Goal: Find contact information

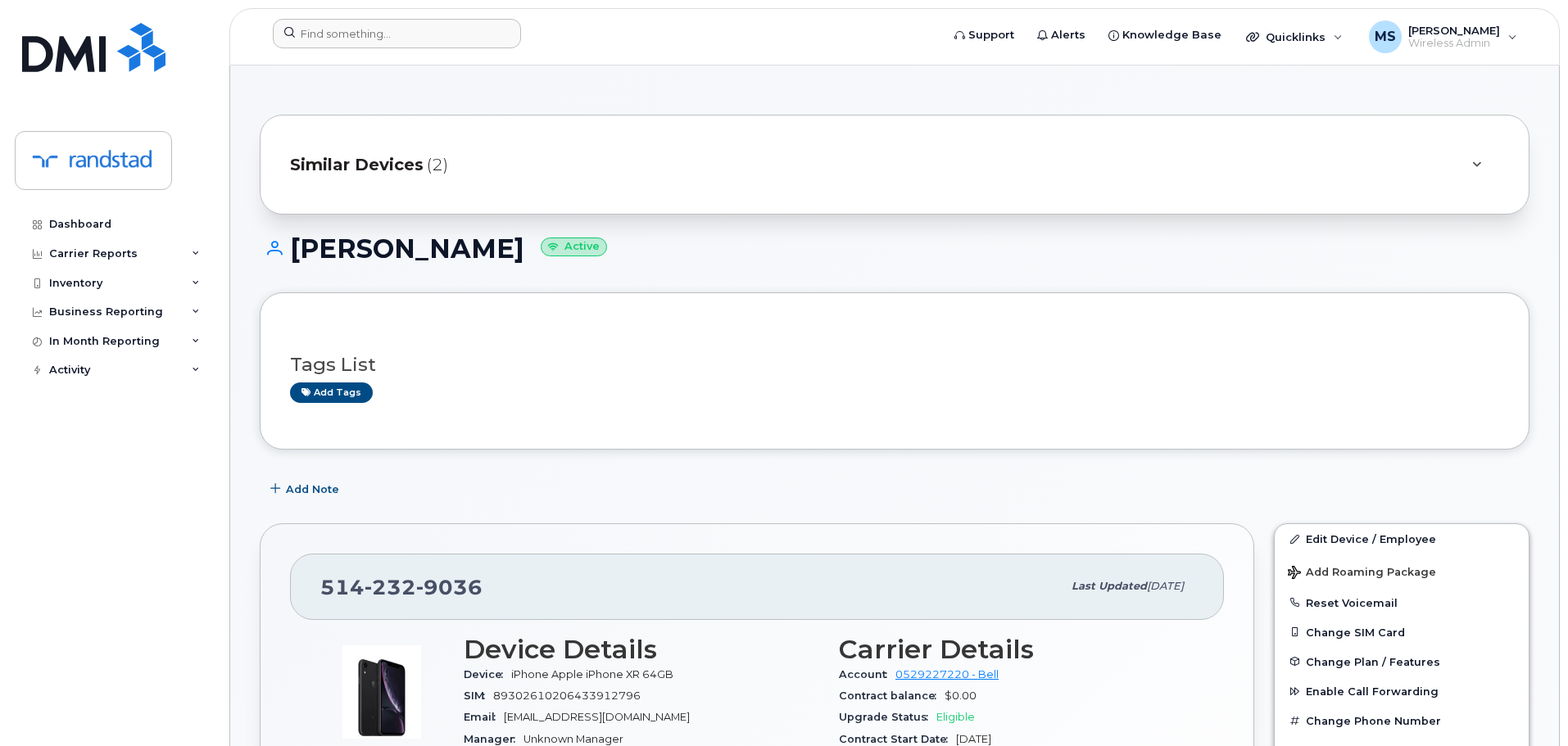
scroll to position [452, 0]
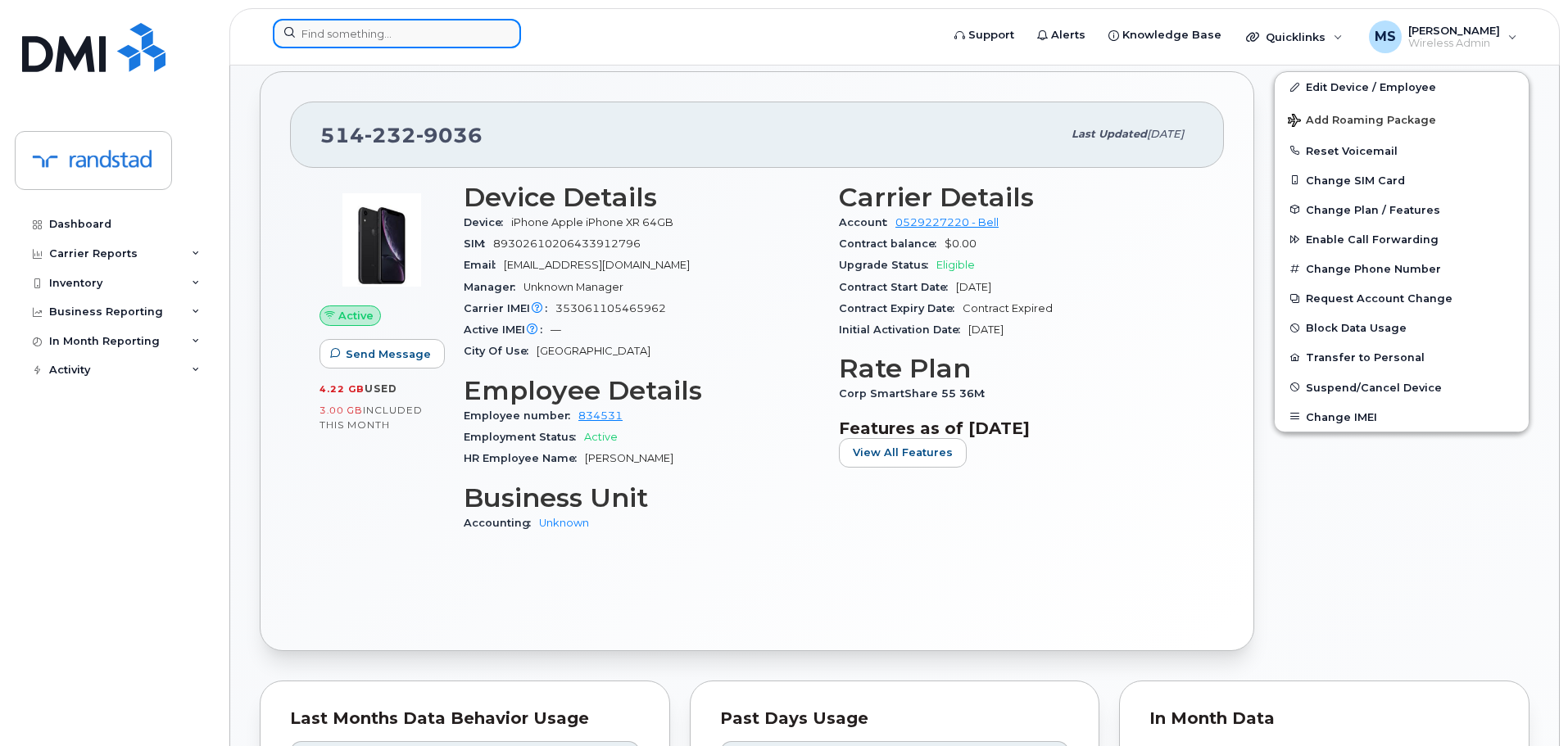
click at [500, 45] on input at bounding box center [396, 34] width 248 height 30
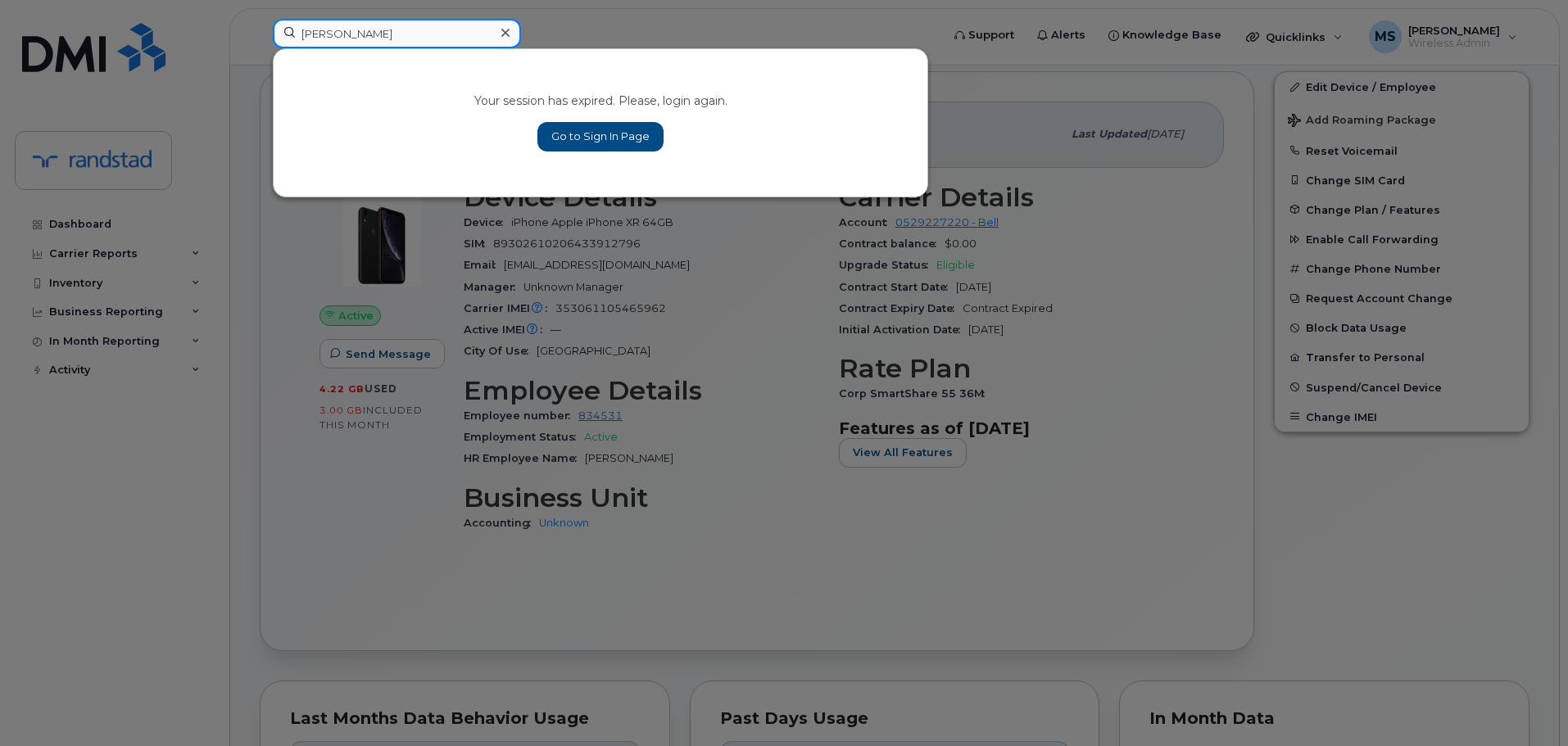
click at [417, 39] on input "[PERSON_NAME]" at bounding box center [396, 34] width 248 height 30
type input "[PERSON_NAME]"
click at [589, 139] on link "Go to Sign In Page" at bounding box center [600, 137] width 126 height 30
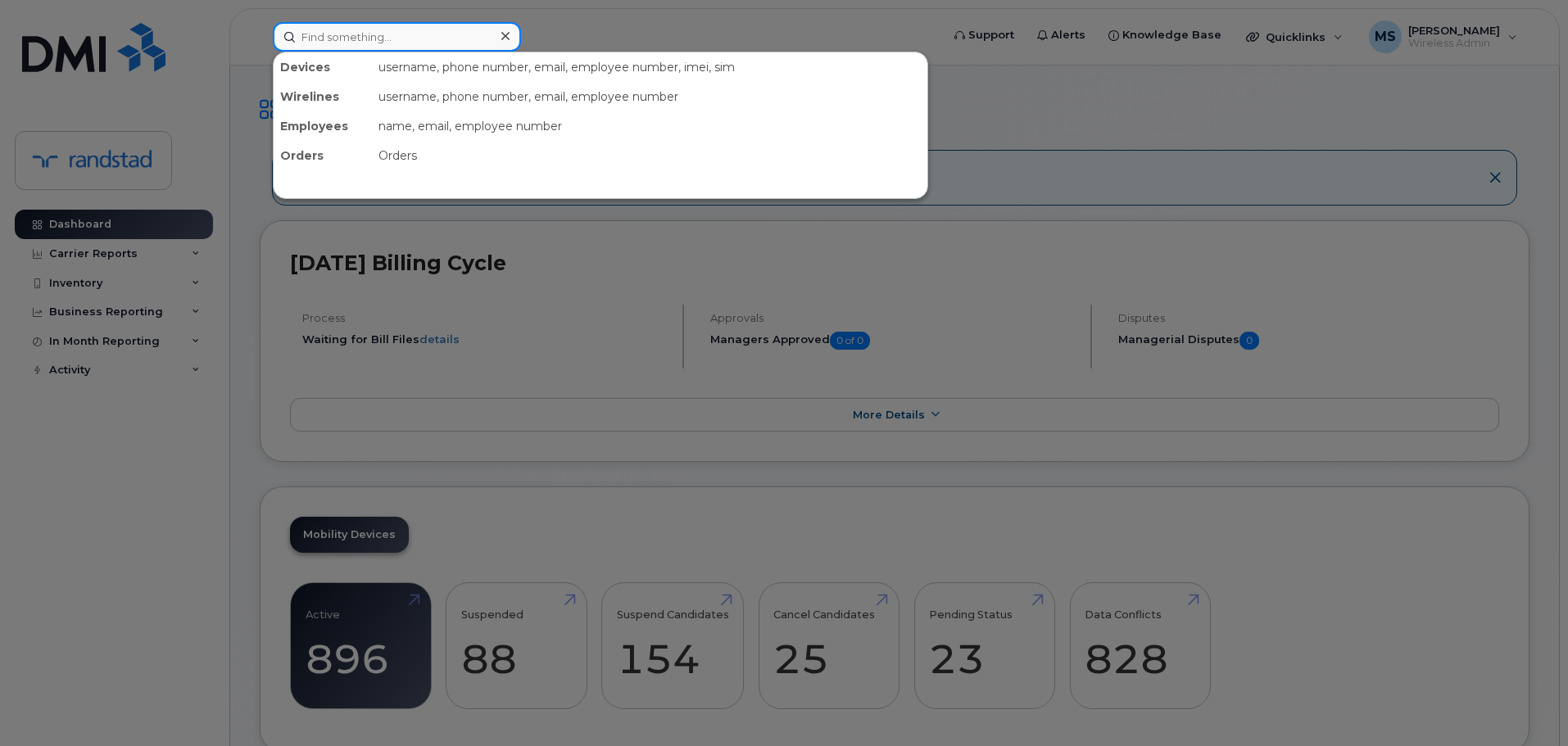
click at [449, 36] on input at bounding box center [396, 37] width 248 height 30
type input "[PERSON_NAME]"
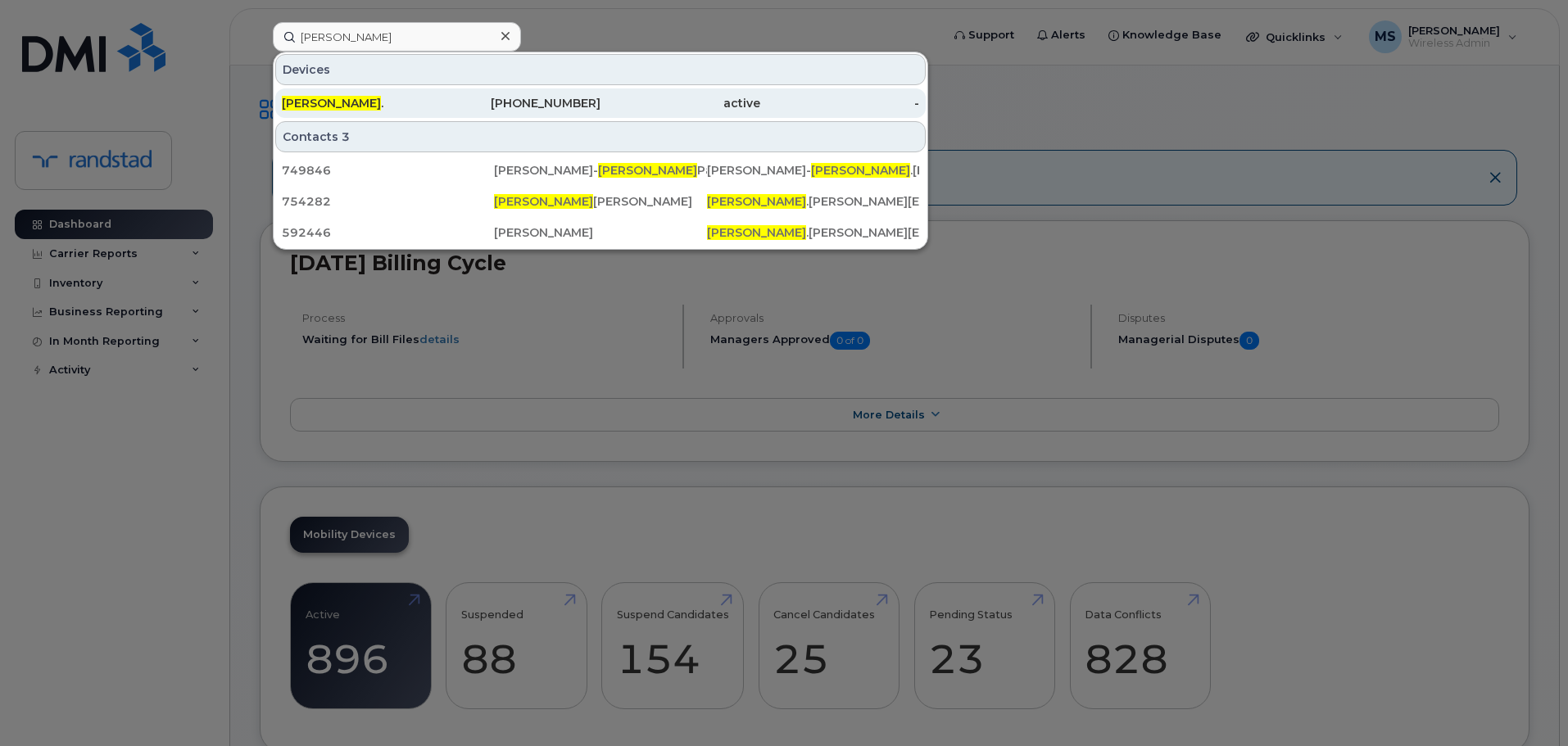
click at [459, 97] on div "418-905-1001" at bounding box center [520, 103] width 160 height 17
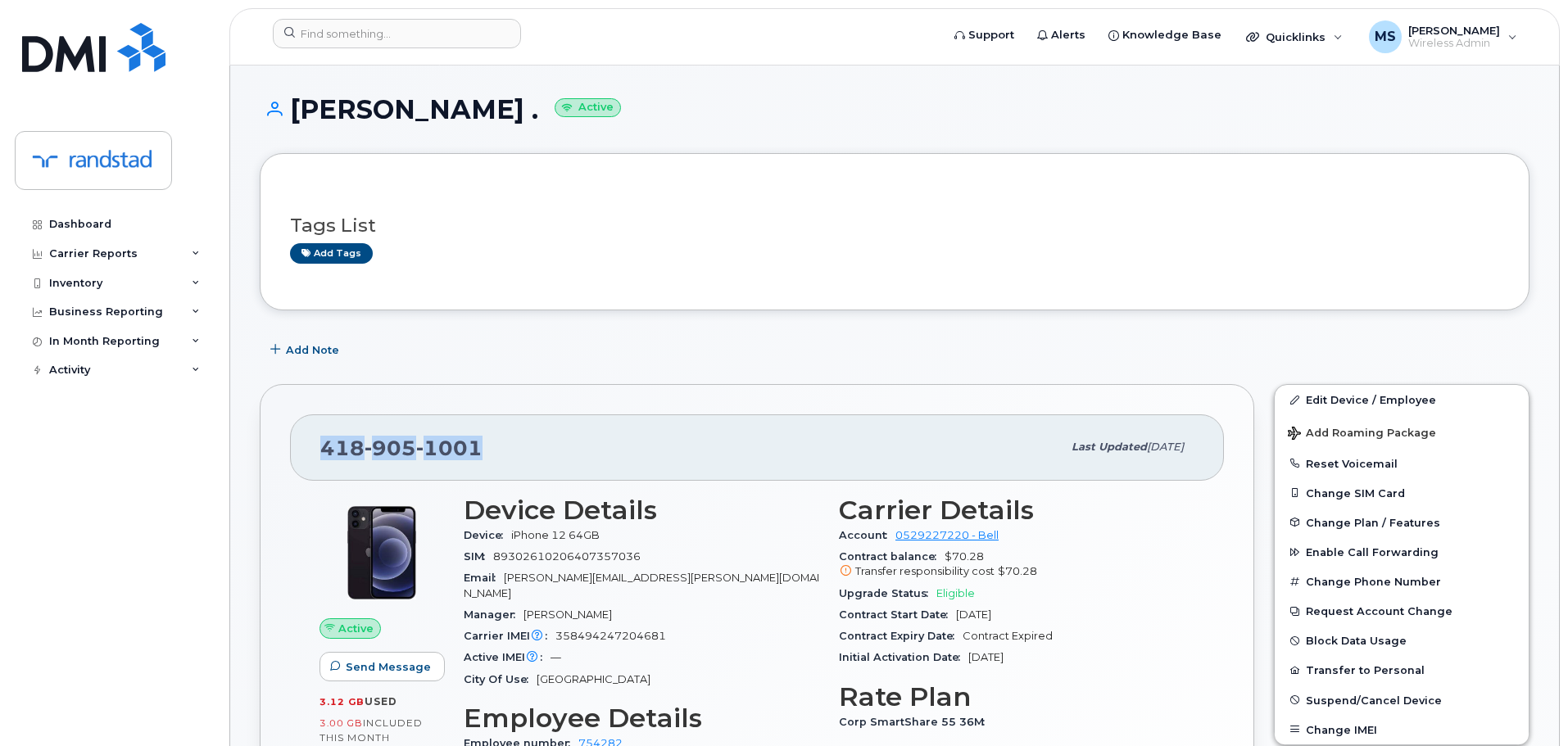
drag, startPoint x: 495, startPoint y: 455, endPoint x: 276, endPoint y: 446, distance: 219.2
click at [276, 446] on div "418 905 1001 Last updated Jul 29, 2025 Active Send Message 3.12 GB  used 3.00 G…" at bounding box center [756, 682] width 994 height 594
copy span "418 905 1001"
